Goal: Information Seeking & Learning: Find specific fact

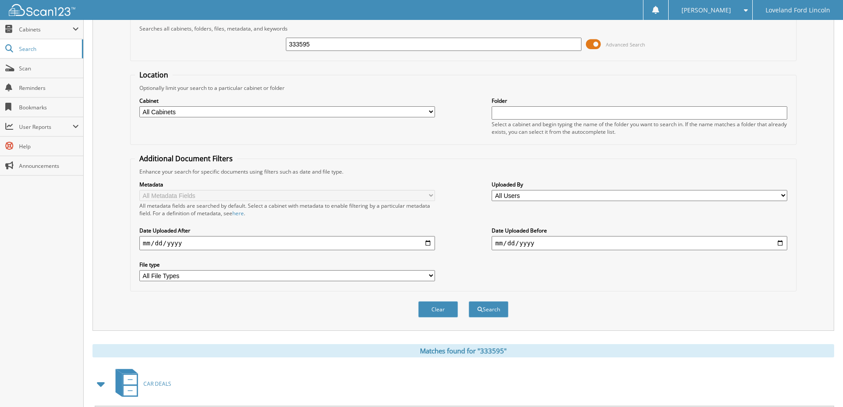
click at [327, 46] on input "333595" at bounding box center [434, 44] width 296 height 13
type input "114145p"
click at [469, 301] on button "Search" at bounding box center [489, 309] width 40 height 16
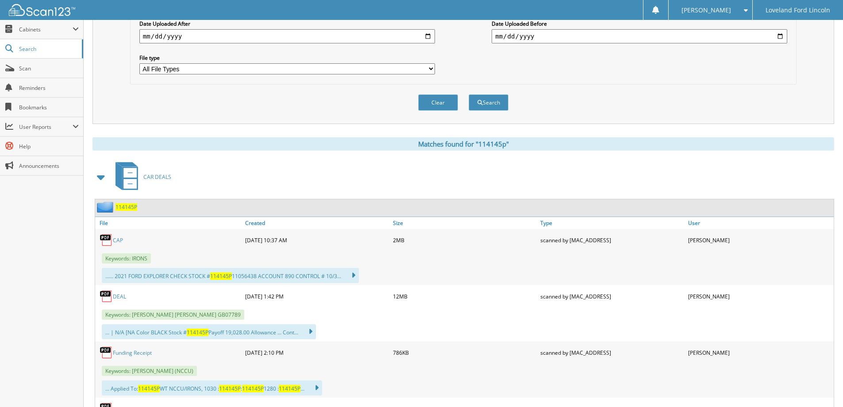
scroll to position [354, 0]
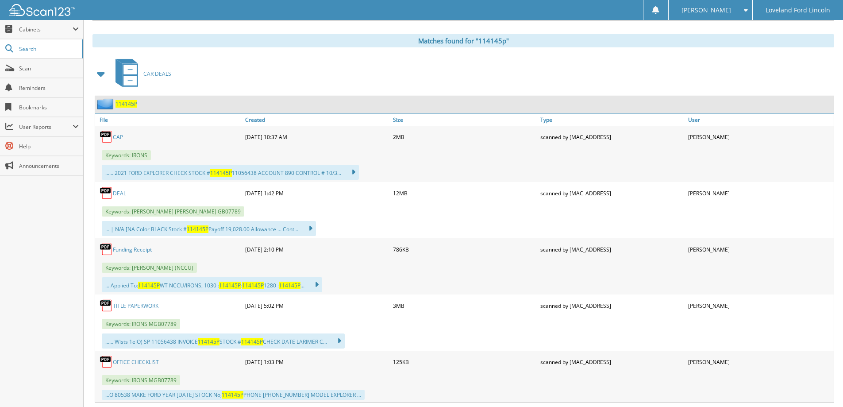
click at [115, 197] on link "DEAL" at bounding box center [119, 193] width 13 height 8
